Goal: Information Seeking & Learning: Check status

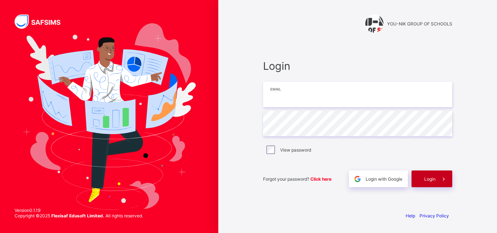
type input "**********"
click at [423, 180] on div "Login" at bounding box center [431, 179] width 41 height 17
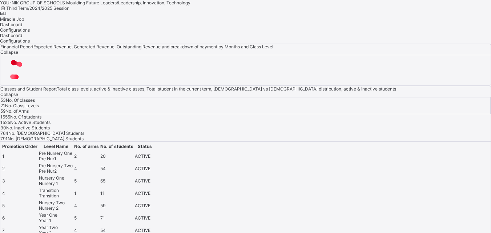
click at [406, 11] on div "[PERSON_NAME] Job" at bounding box center [245, 16] width 491 height 11
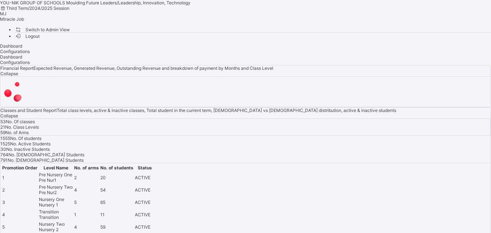
click at [24, 16] on span "Miracle Job" at bounding box center [12, 18] width 24 height 5
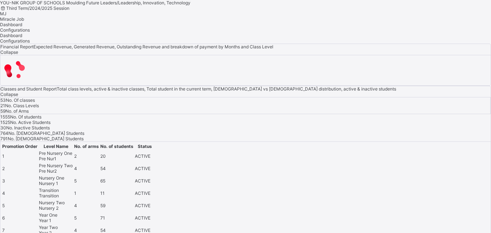
click at [24, 16] on span "Miracle Job" at bounding box center [12, 18] width 24 height 5
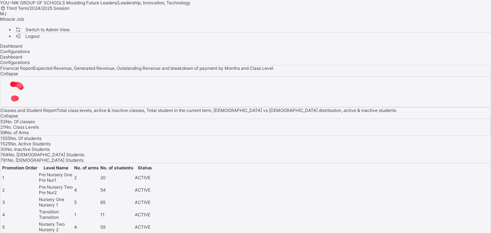
click at [70, 29] on span "Switch to Admin View" at bounding box center [42, 30] width 55 height 8
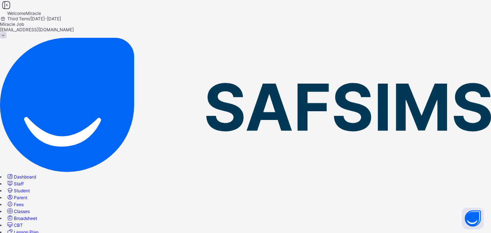
click at [37, 216] on span "Broadsheet" at bounding box center [25, 218] width 23 height 5
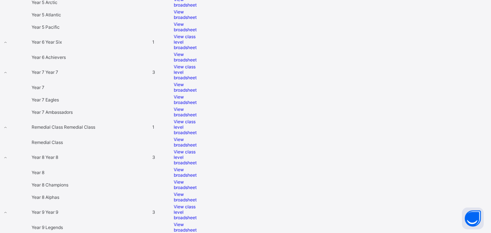
scroll to position [864, 0]
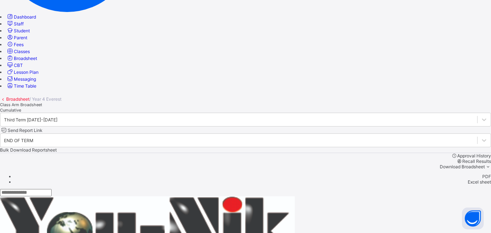
scroll to position [218, 0]
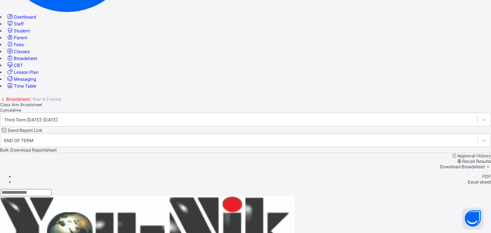
click at [37, 61] on span "Broadsheet" at bounding box center [25, 58] width 23 height 5
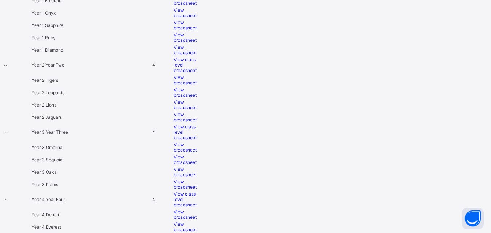
scroll to position [597, 0]
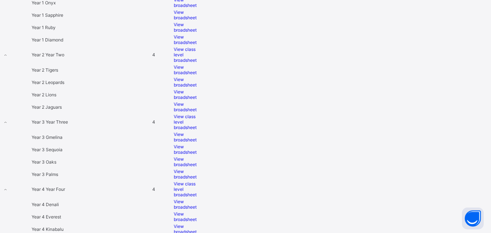
click at [203, 99] on div "View broadsheet" at bounding box center [188, 94] width 29 height 11
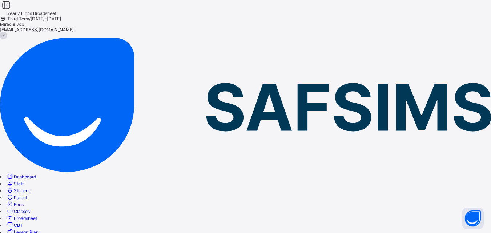
scroll to position [160, 0]
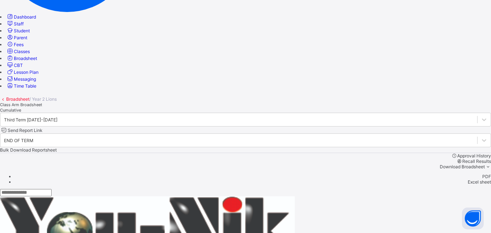
click at [37, 61] on span "Broadsheet" at bounding box center [25, 58] width 23 height 5
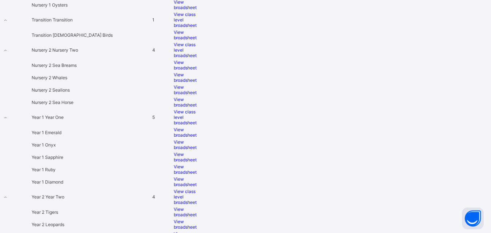
scroll to position [509, 0]
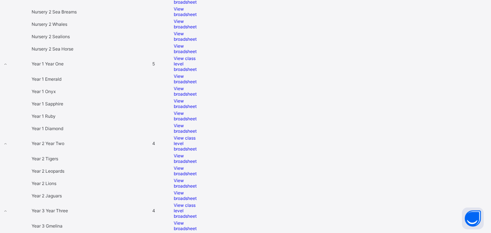
click at [197, 111] on span "View broadsheet" at bounding box center [185, 116] width 23 height 11
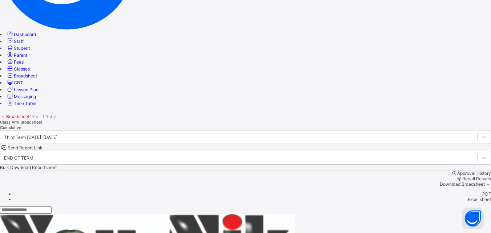
scroll to position [160, 0]
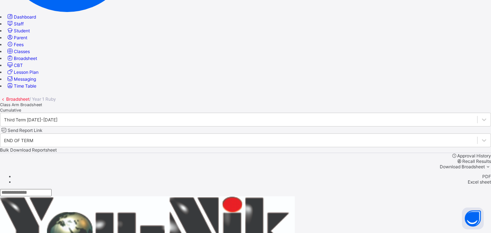
drag, startPoint x: 487, startPoint y: 88, endPoint x: 473, endPoint y: 220, distance: 132.8
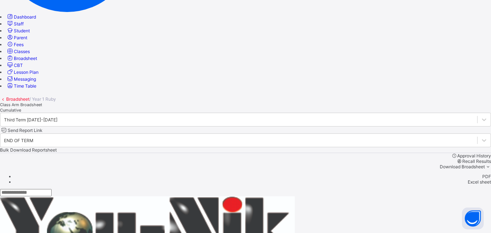
scroll to position [213, 0]
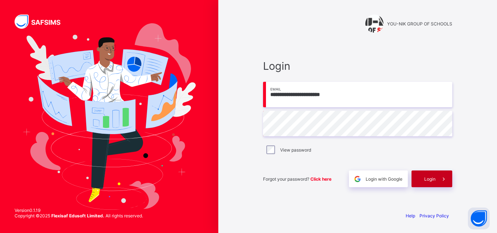
click at [424, 176] on span "Login" at bounding box center [429, 178] width 11 height 5
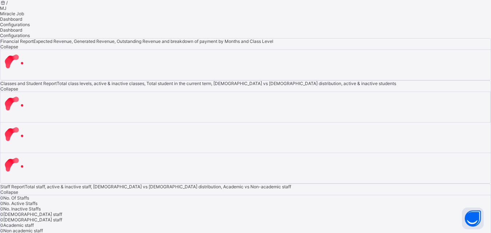
click at [24, 14] on span "Miracle Job" at bounding box center [12, 13] width 24 height 5
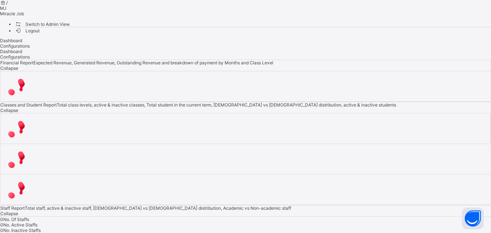
click at [70, 28] on span "Switch to Admin View" at bounding box center [42, 24] width 55 height 8
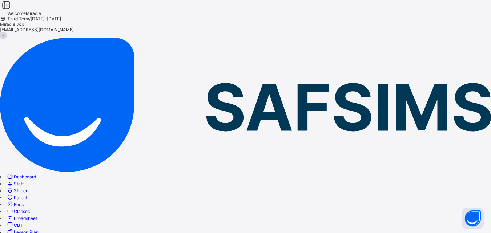
click at [37, 216] on span "Broadsheet" at bounding box center [25, 218] width 23 height 5
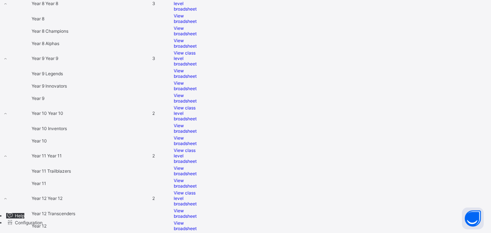
scroll to position [1230, 0]
click at [197, 134] on span "View broadsheet" at bounding box center [185, 128] width 23 height 11
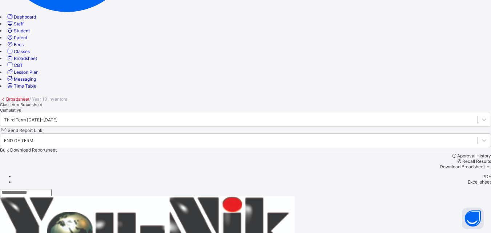
scroll to position [351, 0]
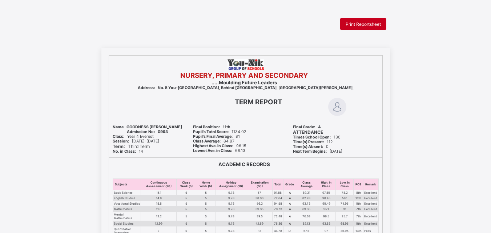
click at [353, 21] on div "Print Reportsheet" at bounding box center [363, 24] width 46 height 12
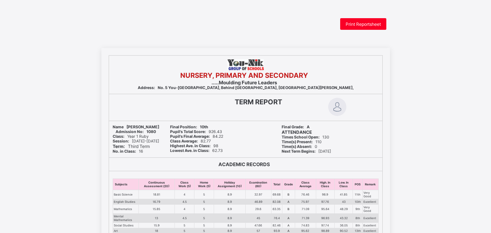
click at [363, 21] on span "Print Reportsheet" at bounding box center [363, 23] width 35 height 5
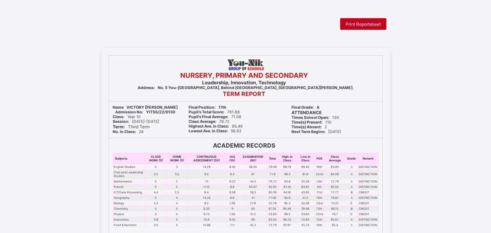
click at [363, 25] on span "Print Reportsheet" at bounding box center [363, 23] width 35 height 5
